Goal: Transaction & Acquisition: Purchase product/service

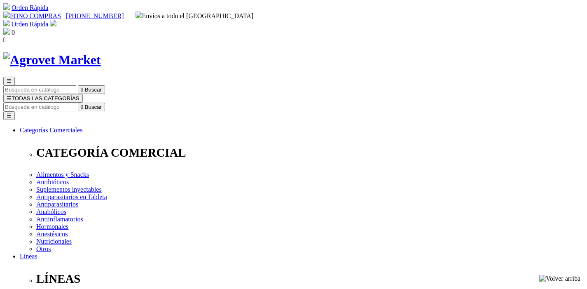
click at [76, 103] on input "Buscar" at bounding box center [39, 107] width 73 height 9
click at [123, 103] on input "fr" at bounding box center [86, 107] width 73 height 9
type input "floraviva"
